Goal: Check status: Check status

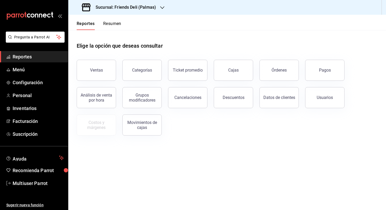
click at [116, 24] on button "Resumen" at bounding box center [112, 25] width 18 height 9
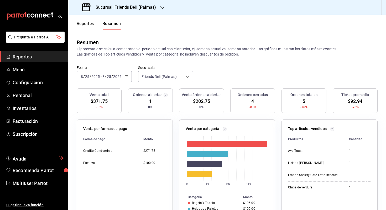
click at [125, 75] on icon "button" at bounding box center [127, 77] width 4 height 4
click at [115, 91] on span "Hoy" at bounding box center [101, 93] width 41 height 6
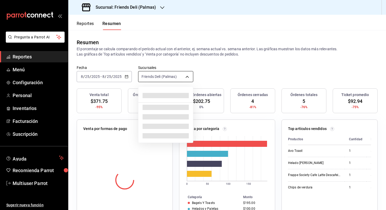
click at [172, 76] on body "Pregunta a Parrot AI Reportes Menú Configuración Personal Inventarios Facturaci…" at bounding box center [193, 105] width 386 height 210
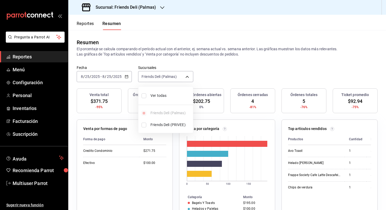
click at [163, 98] on span "Ver todas" at bounding box center [170, 96] width 40 height 6
type input "[object Object],[object Object]"
checkbox input "true"
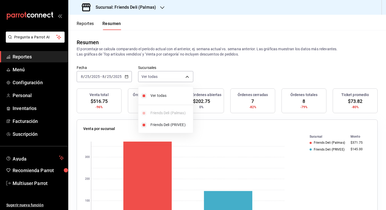
click at [216, 77] on div at bounding box center [193, 105] width 386 height 210
click at [154, 75] on body "Pregunta a Parrot AI Reportes Menú Configuración Personal Inventarios Facturaci…" at bounding box center [193, 105] width 386 height 210
drag, startPoint x: 154, startPoint y: 75, endPoint x: 152, endPoint y: 104, distance: 29.2
click at [152, 104] on div "Ver todas Friends Deli (Palmas) Friends Deli (PRIVEE)" at bounding box center [165, 109] width 55 height 42
click at [168, 96] on span "Ver todas" at bounding box center [170, 96] width 40 height 6
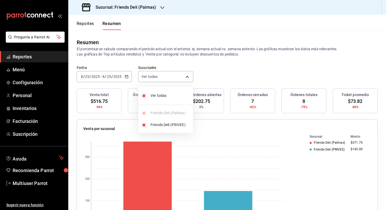
type input "[object Object]"
checkbox input "false"
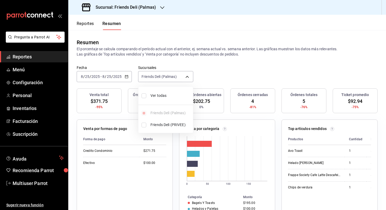
click at [168, 96] on span "Ver todas" at bounding box center [170, 96] width 40 height 6
type input "[object Object],[object Object]"
checkbox input "true"
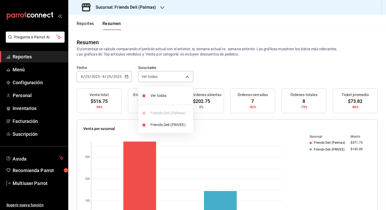
click at [212, 86] on div at bounding box center [193, 105] width 386 height 210
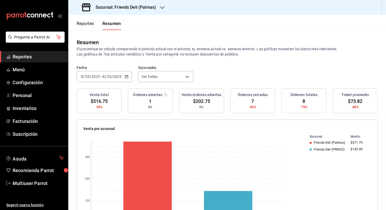
click at [105, 80] on div "[DATE] [DATE] - [DATE] [DATE]" at bounding box center [104, 76] width 55 height 11
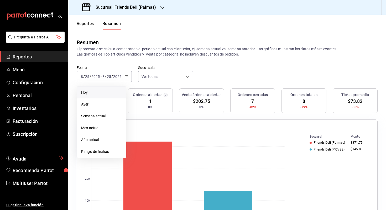
click at [101, 91] on span "Hoy" at bounding box center [101, 93] width 41 height 6
